Goal: Task Accomplishment & Management: Use online tool/utility

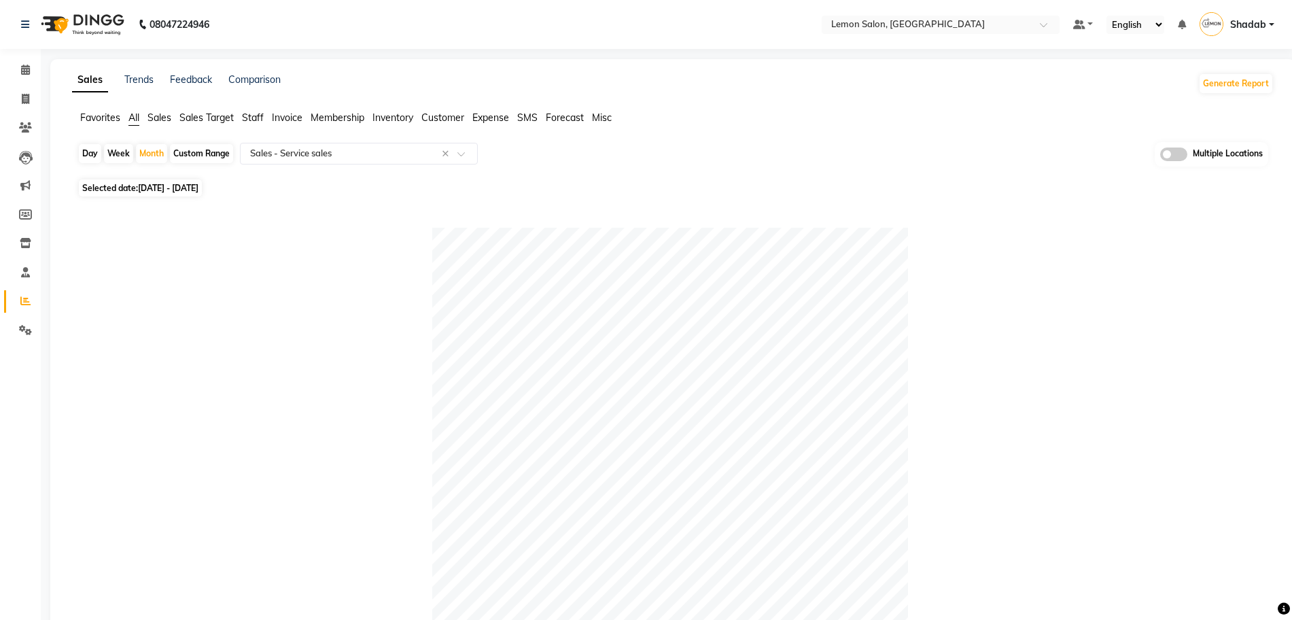
select select "full_report"
select select "csv"
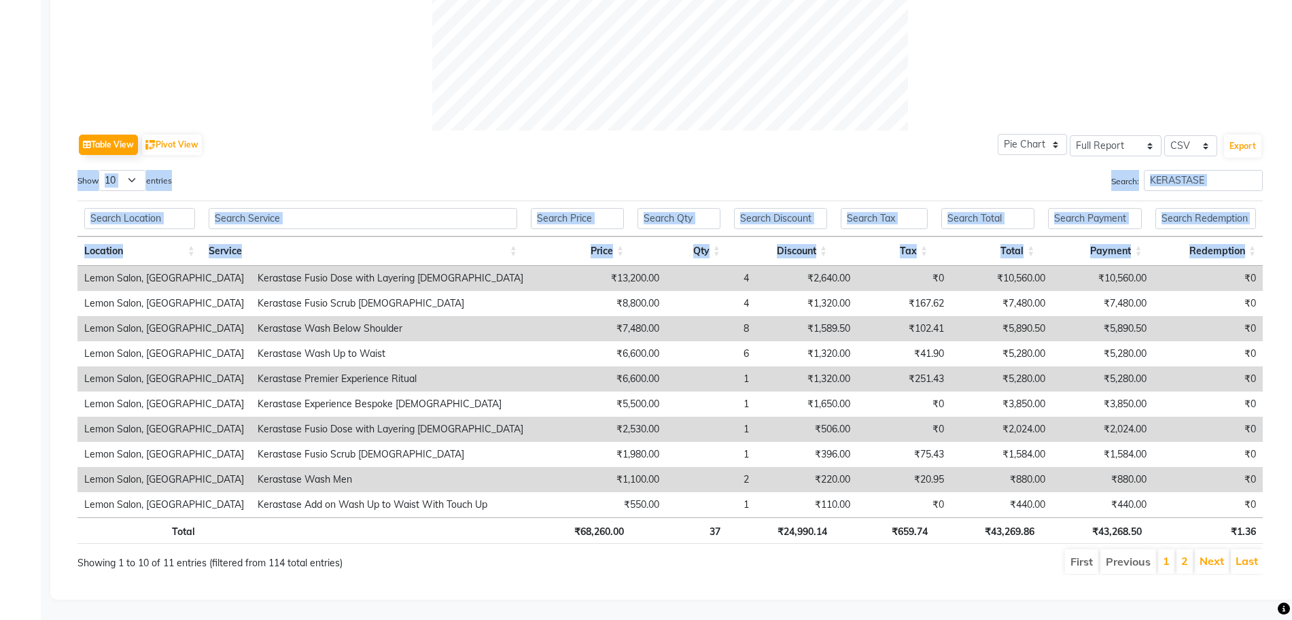
scroll to position [0, 10]
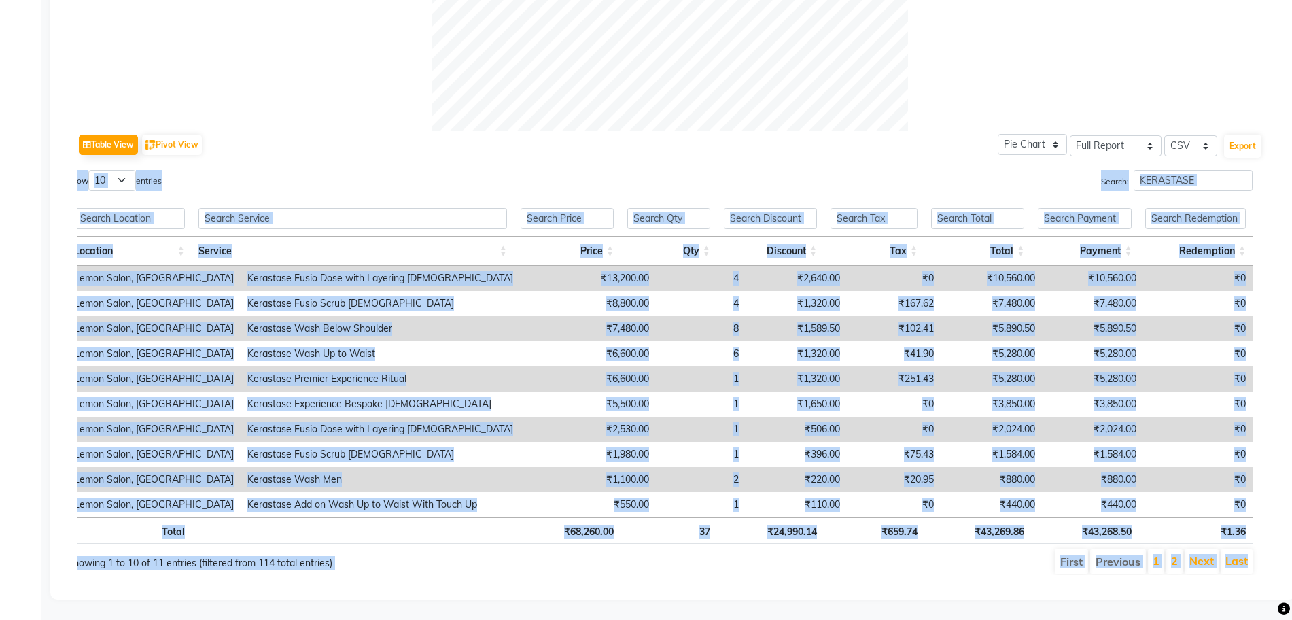
drag, startPoint x: 67, startPoint y: 161, endPoint x: 1264, endPoint y: 595, distance: 1273.8
click at [1264, 595] on div "Sales Trends Feedback Comparison Generate Report Favorites All Sales Sales Targ…" at bounding box center [672, 42] width 1245 height 1113
click at [1175, 554] on link "2" at bounding box center [1174, 561] width 7 height 14
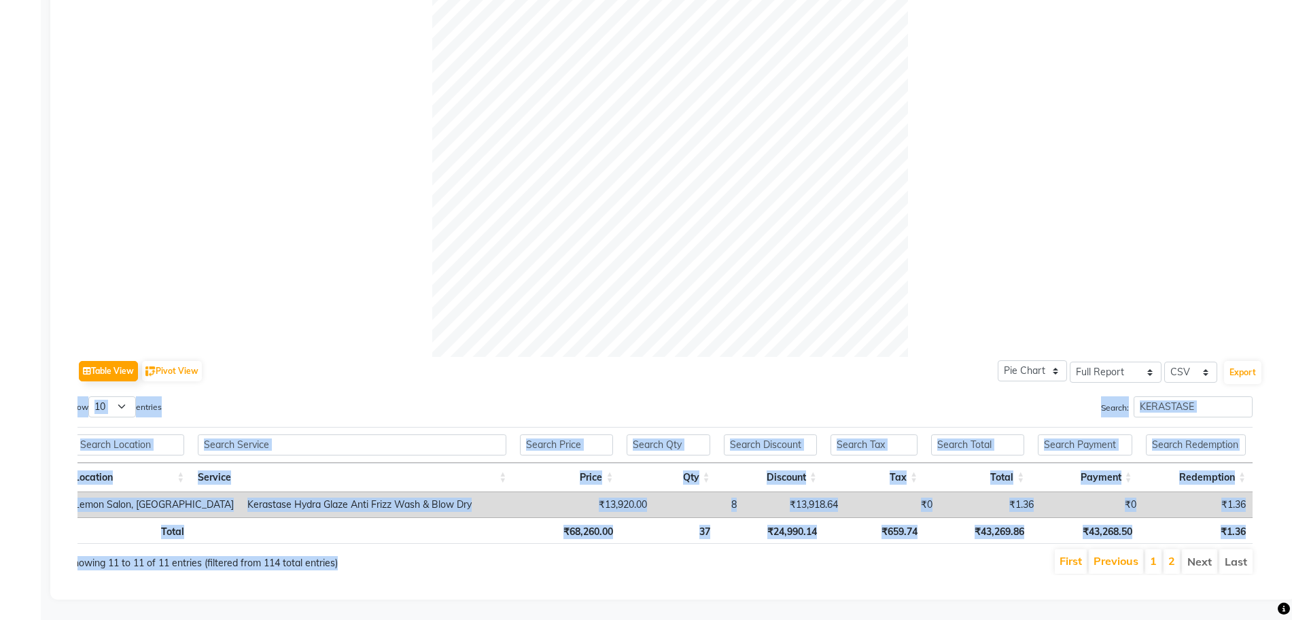
scroll to position [360, 0]
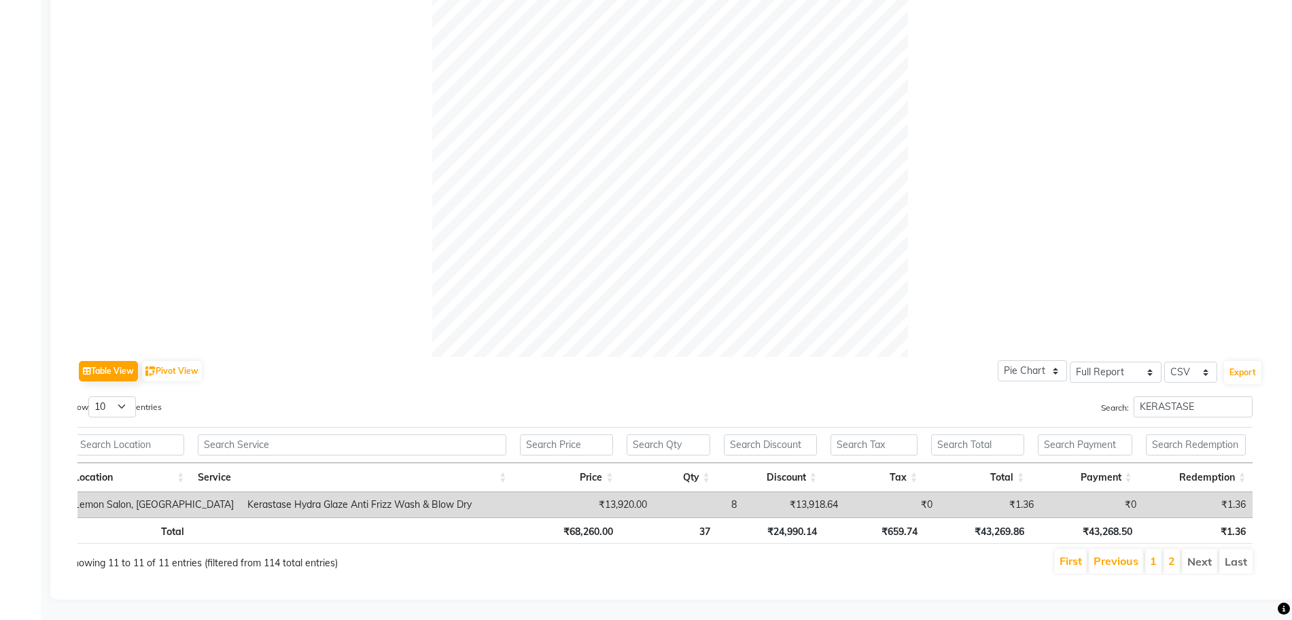
click at [309, 258] on div at bounding box center [669, 119] width 1185 height 476
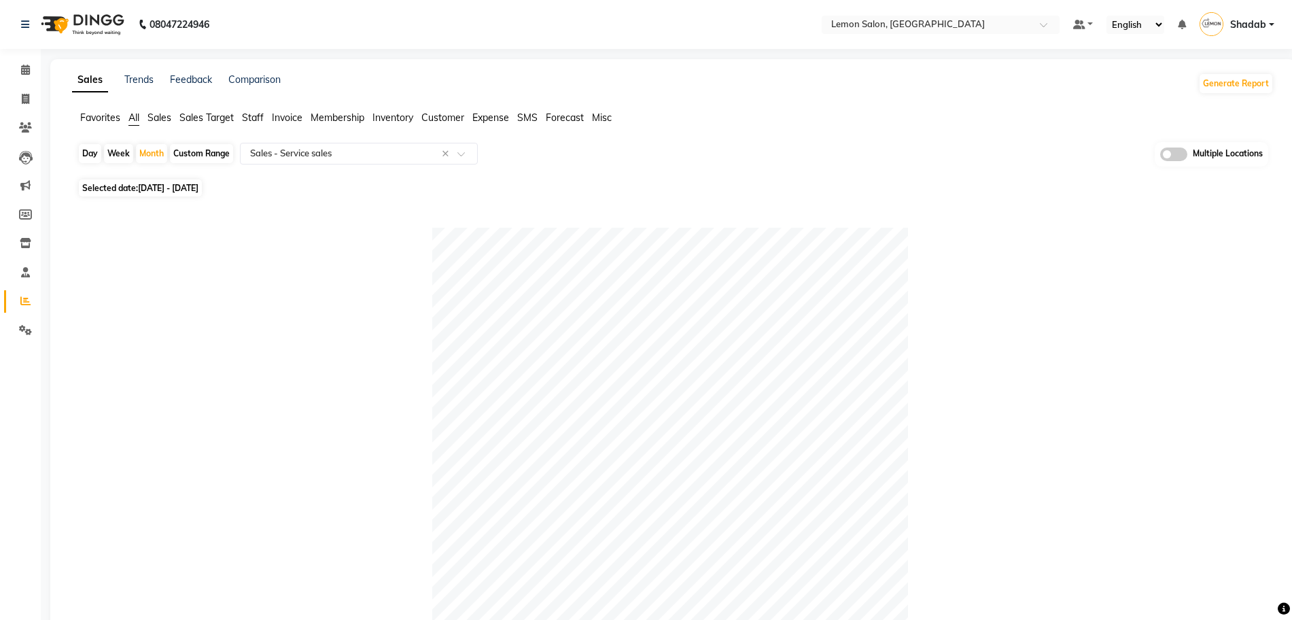
scroll to position [340, 0]
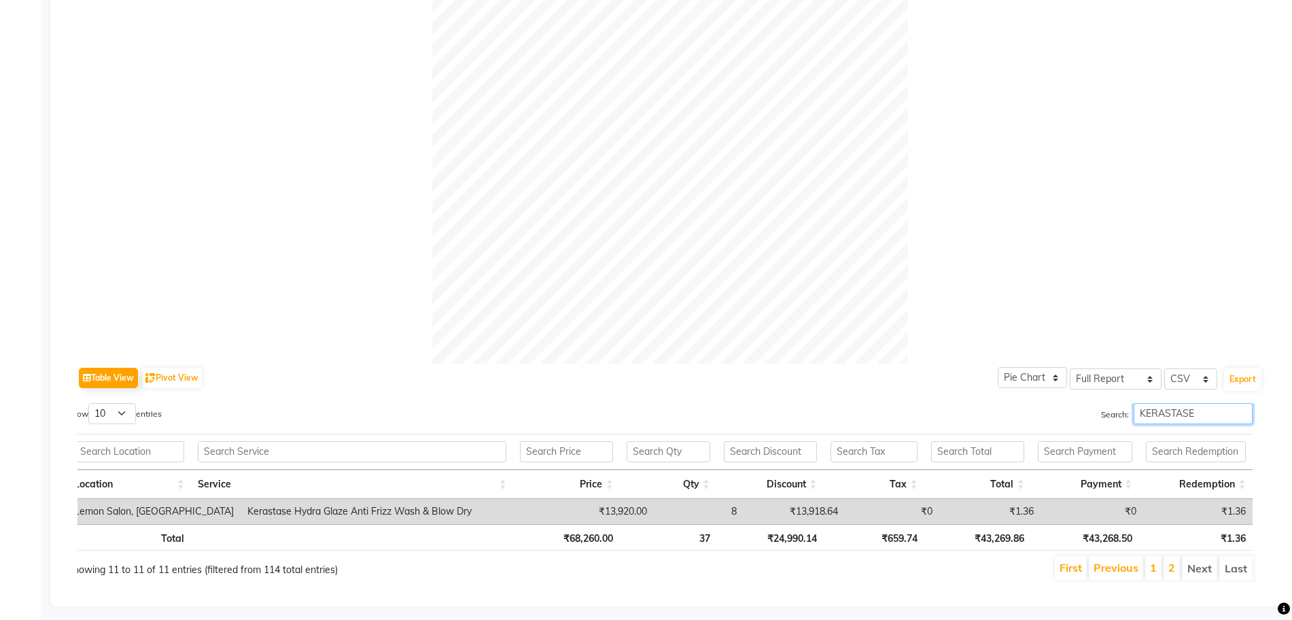
click at [1157, 415] on input "KERASTASE" at bounding box center [1193, 413] width 119 height 21
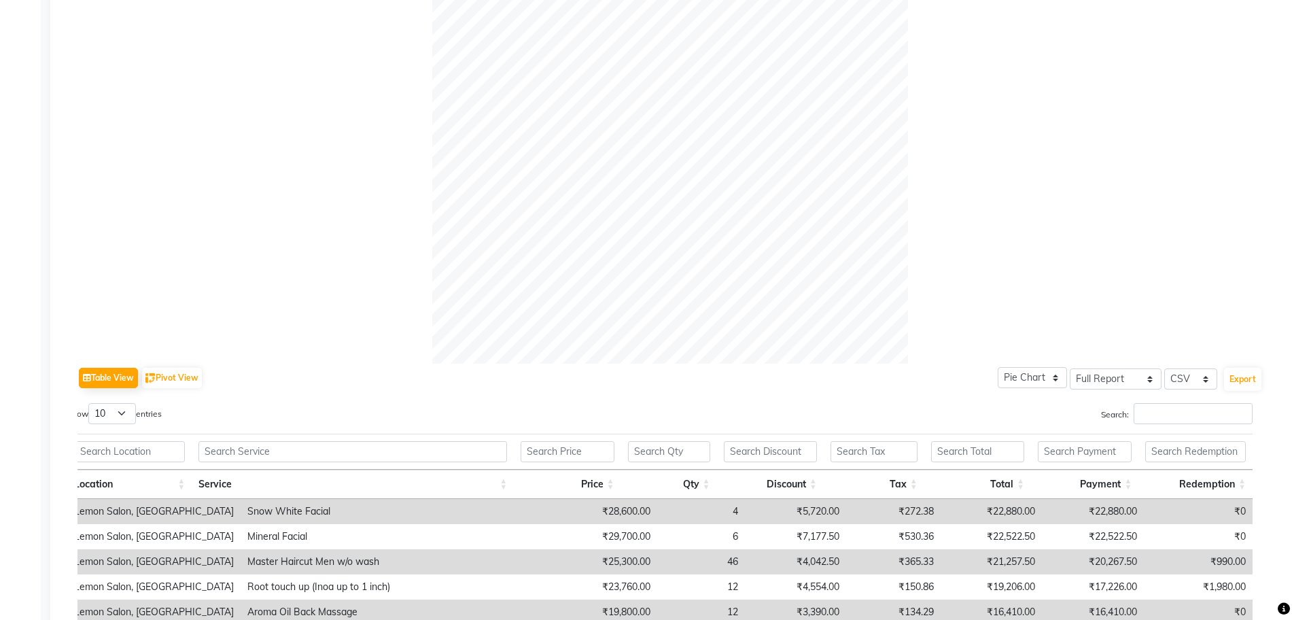
click at [189, 307] on div at bounding box center [669, 126] width 1185 height 476
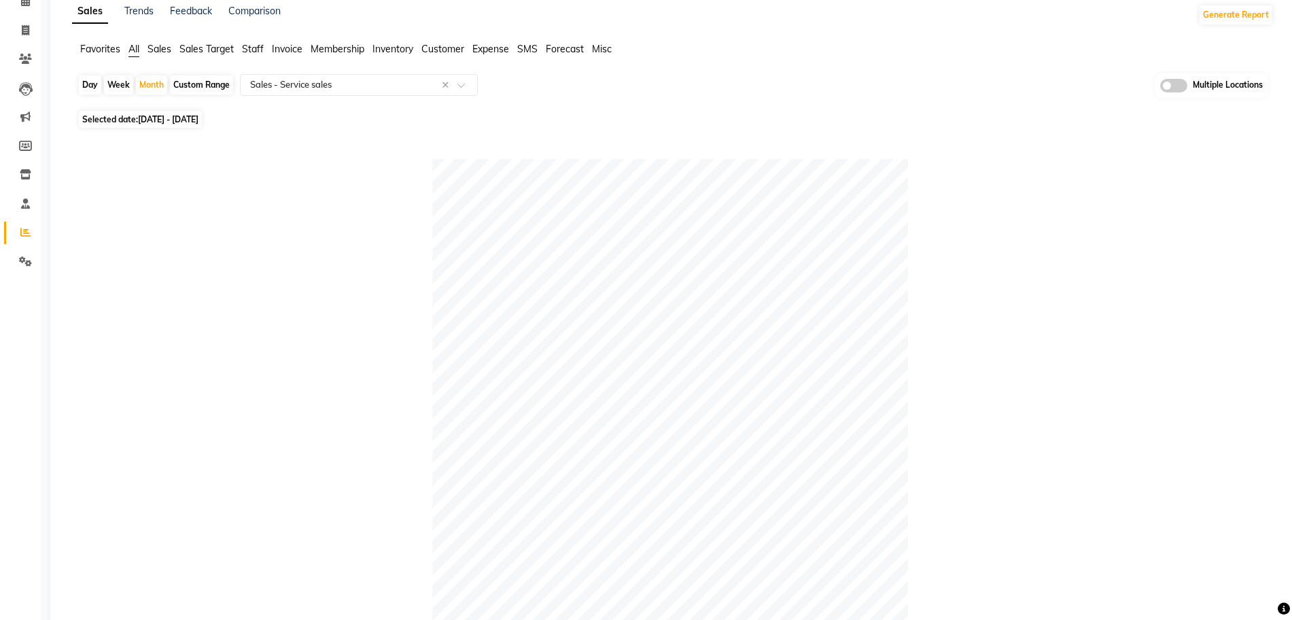
scroll to position [0, 0]
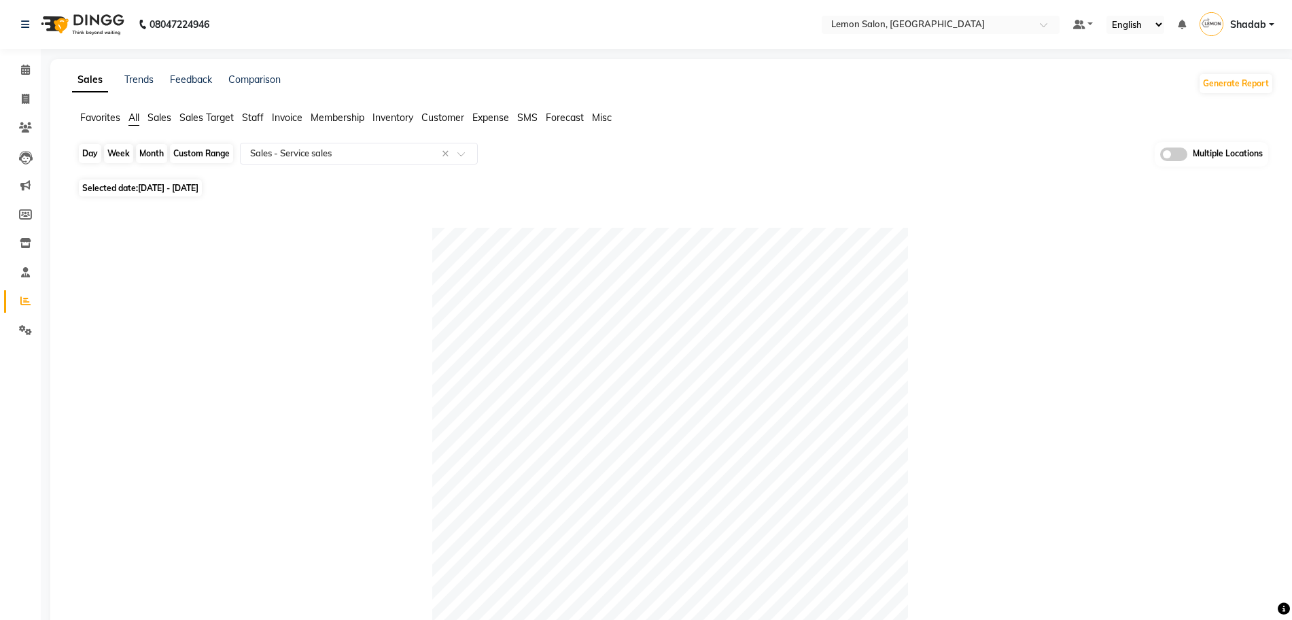
click at [160, 151] on div "Month" at bounding box center [151, 153] width 31 height 19
select select "9"
select select "2025"
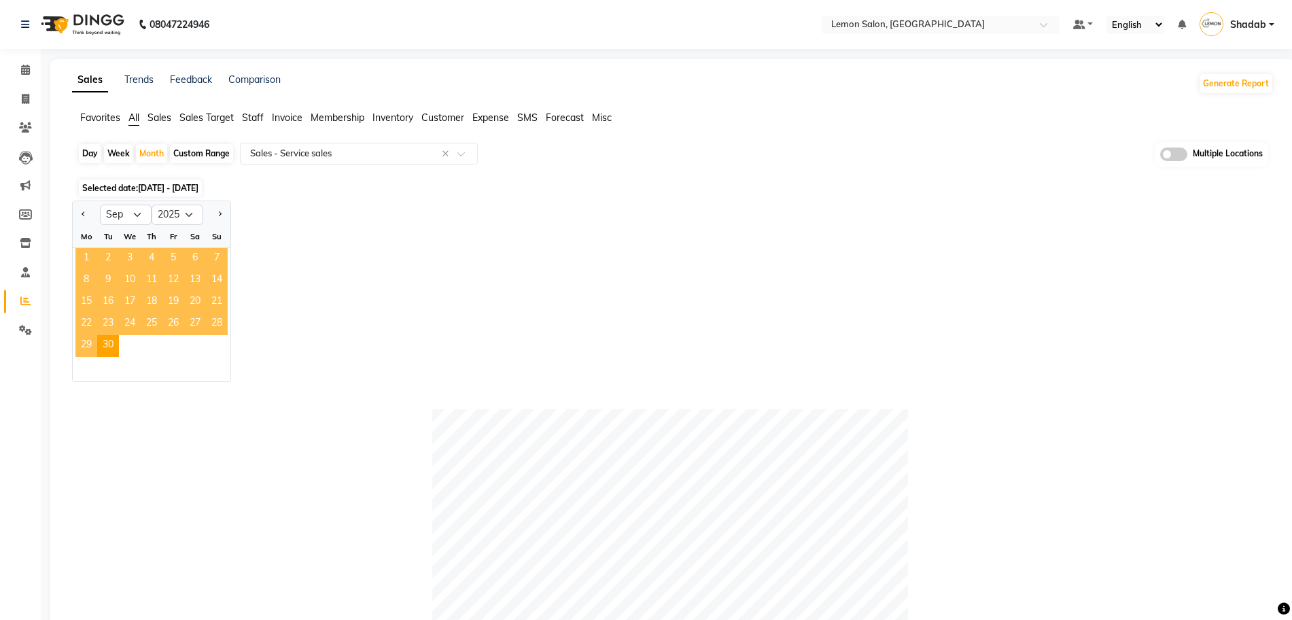
click at [88, 259] on span "1" at bounding box center [86, 259] width 22 height 22
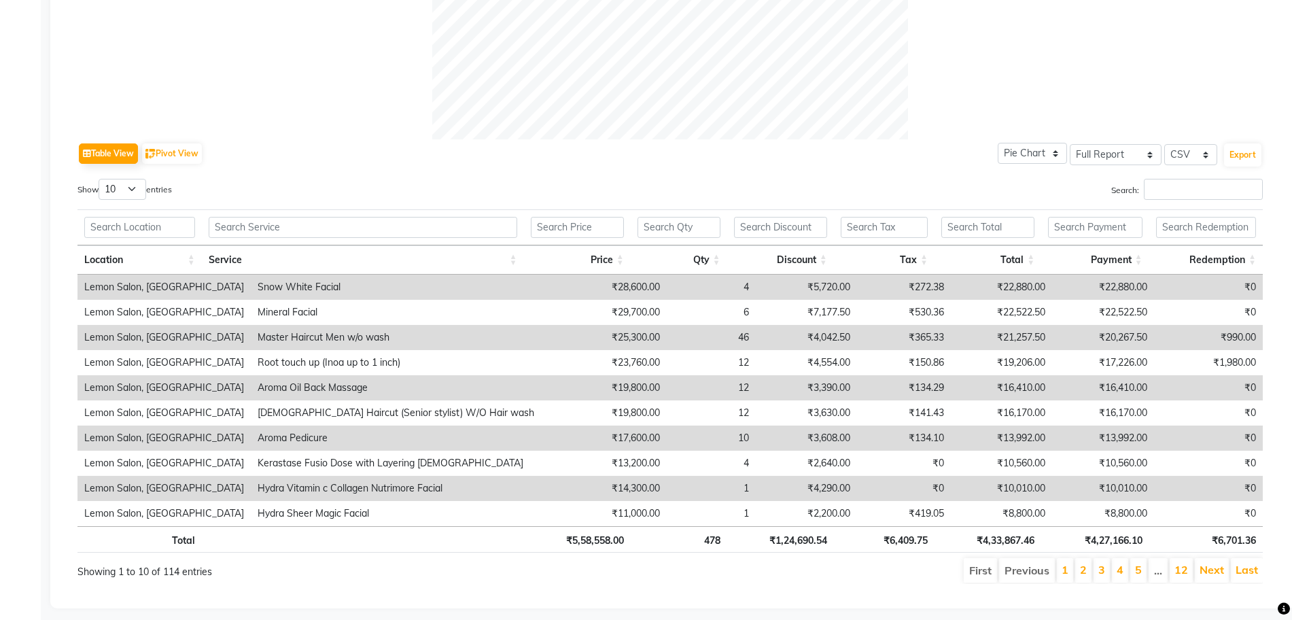
scroll to position [586, 0]
